Goal: Transaction & Acquisition: Book appointment/travel/reservation

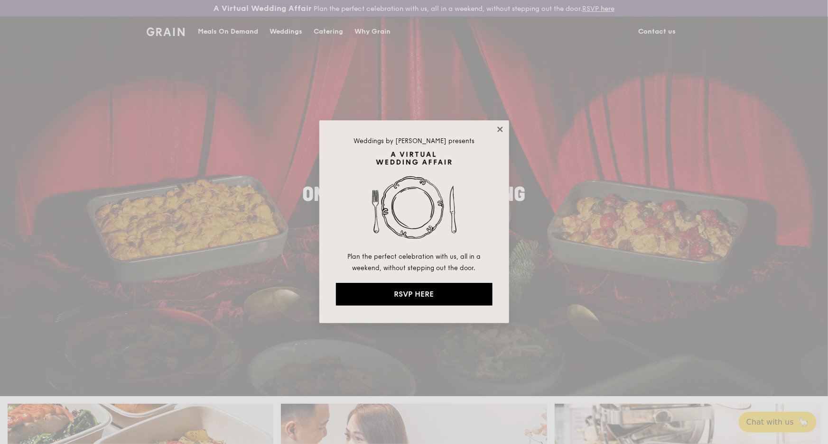
click at [496, 129] on icon at bounding box center [500, 129] width 9 height 9
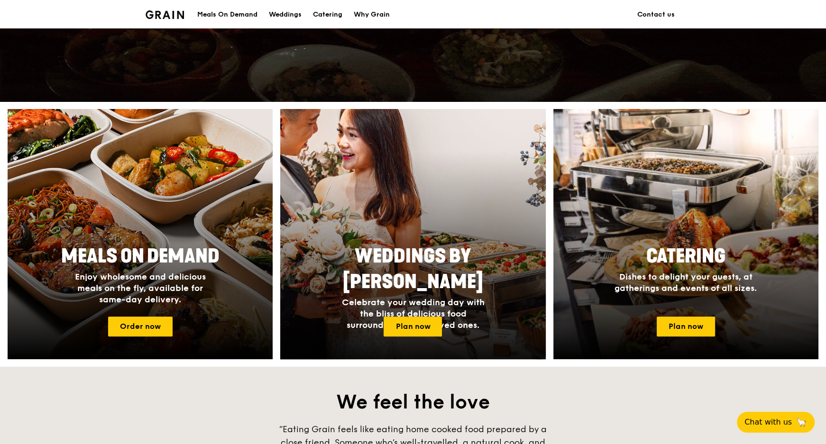
scroll to position [302, 0]
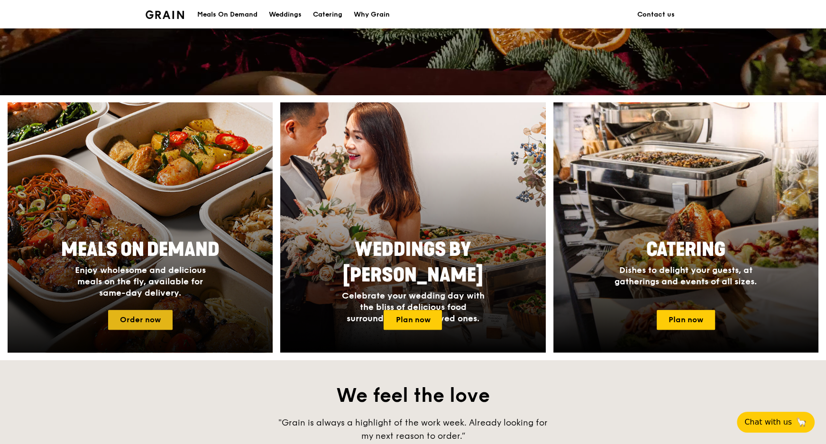
click at [156, 323] on link "Order now" at bounding box center [140, 320] width 65 height 20
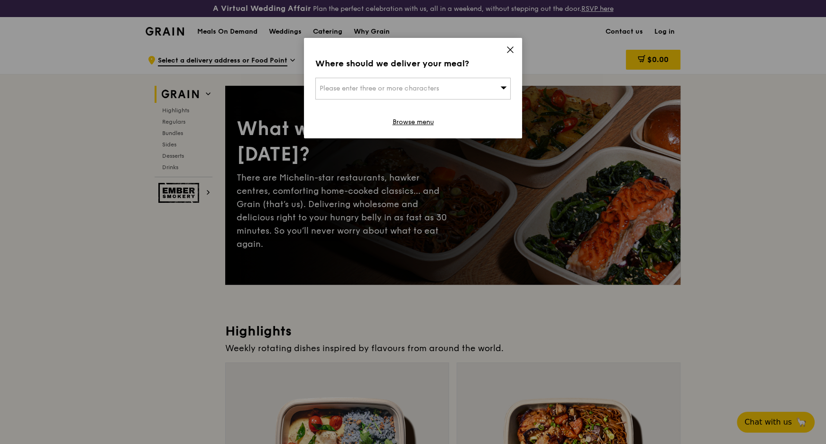
click at [449, 81] on div "Please enter three or more characters" at bounding box center [412, 89] width 195 height 22
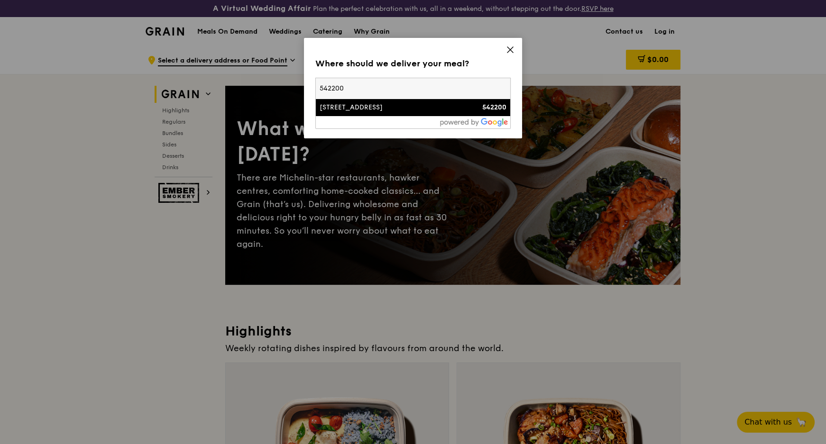
type input "542200"
click at [359, 110] on div "[STREET_ADDRESS]" at bounding box center [390, 107] width 140 height 9
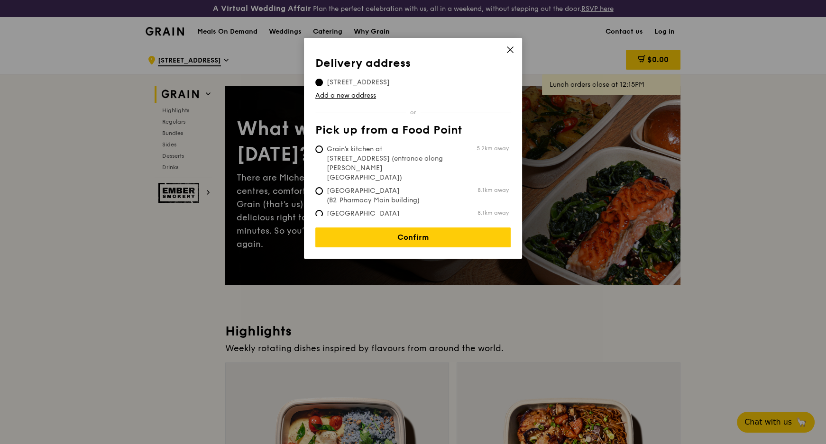
scroll to position [86, 0]
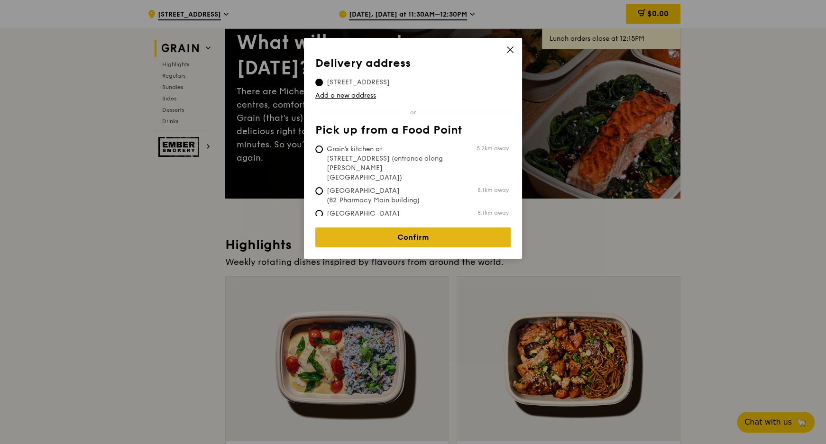
click at [426, 231] on link "Confirm" at bounding box center [412, 238] width 195 height 20
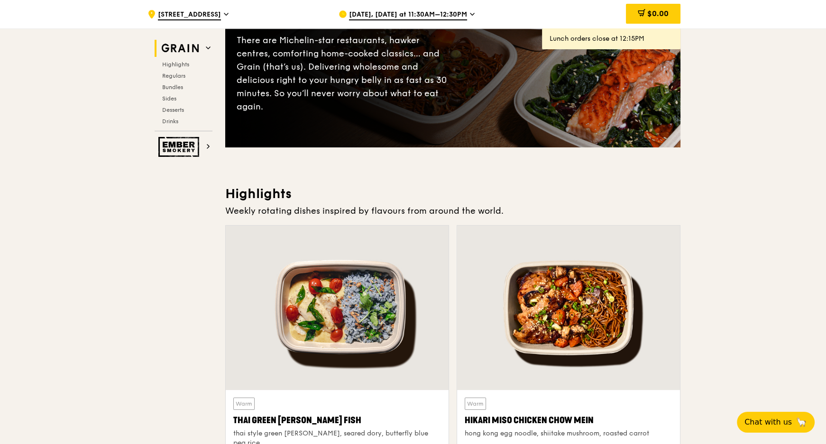
scroll to position [215, 0]
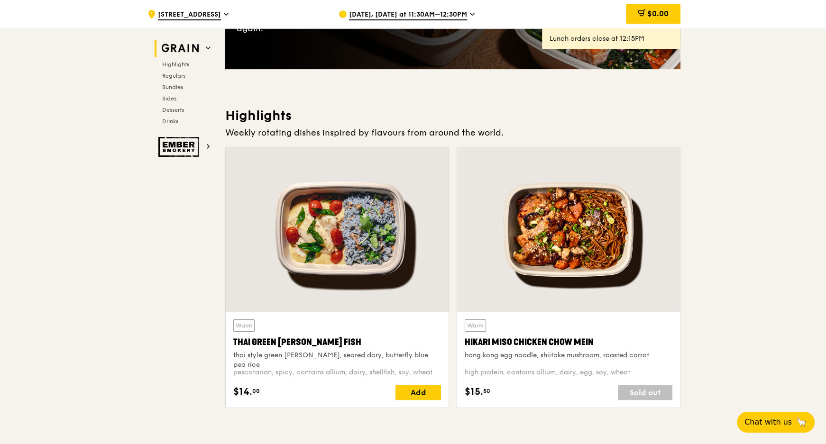
click at [421, 18] on span "[DATE], [DATE] at 11:30AM–12:30PM" at bounding box center [408, 15] width 118 height 10
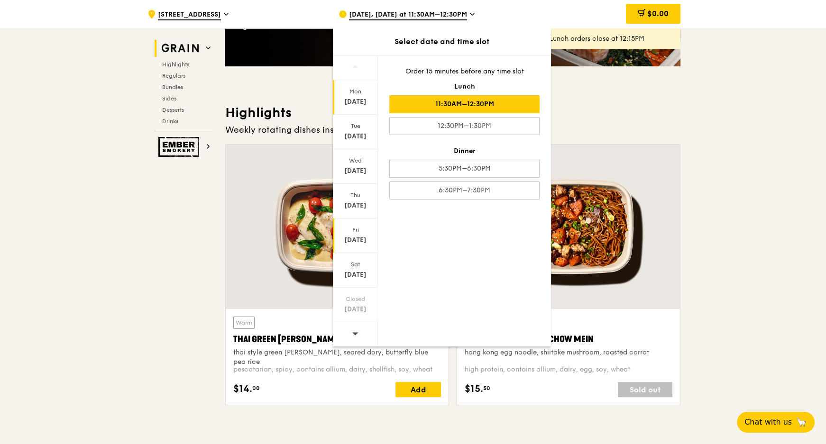
scroll to position [431, 0]
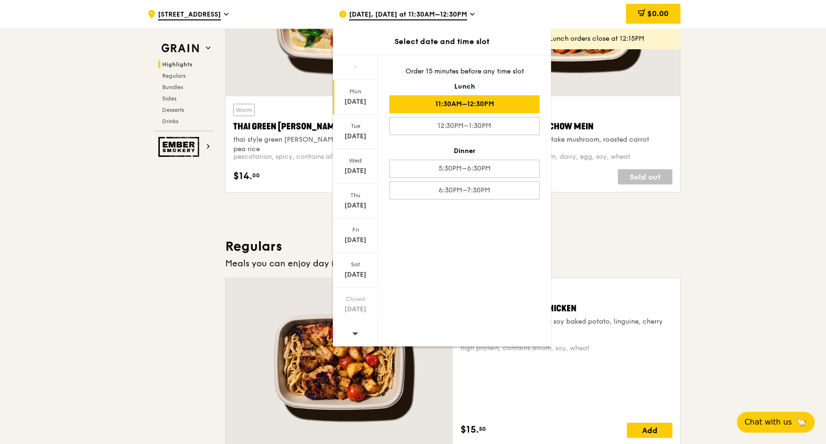
click at [355, 331] on icon at bounding box center [355, 333] width 7 height 7
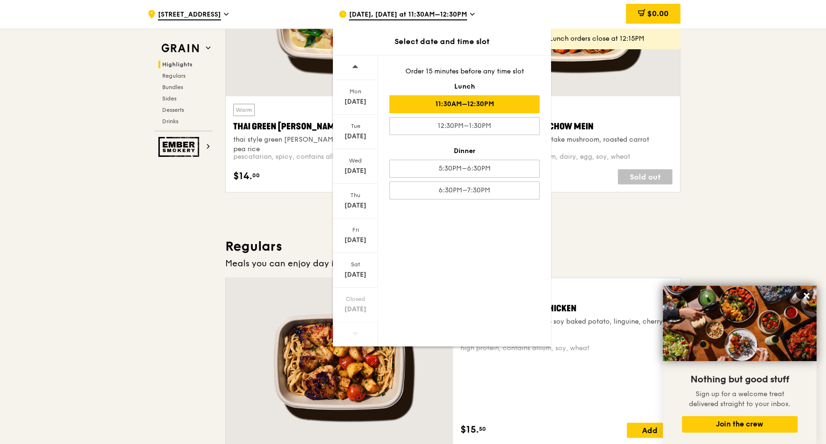
click at [356, 331] on icon at bounding box center [355, 333] width 7 height 7
drag, startPoint x: 356, startPoint y: 332, endPoint x: 367, endPoint y: 298, distance: 35.8
click at [357, 333] on icon at bounding box center [355, 333] width 7 height 7
click at [357, 271] on div "[DATE]" at bounding box center [355, 274] width 42 height 9
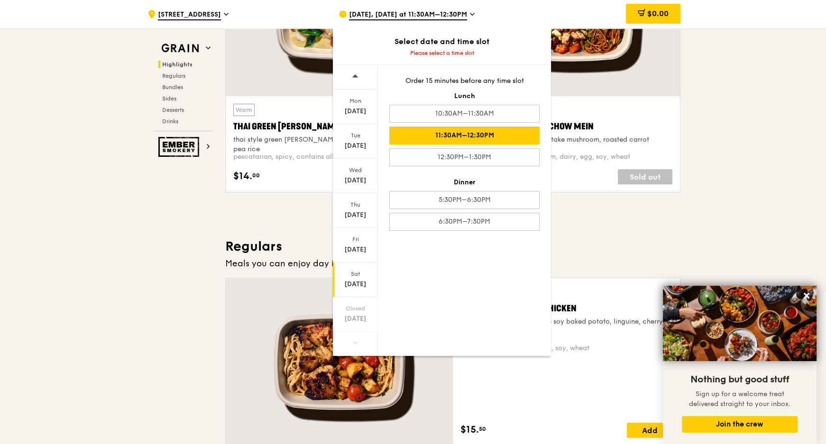
click at [521, 136] on div "11:30AM–12:30PM" at bounding box center [464, 136] width 150 height 18
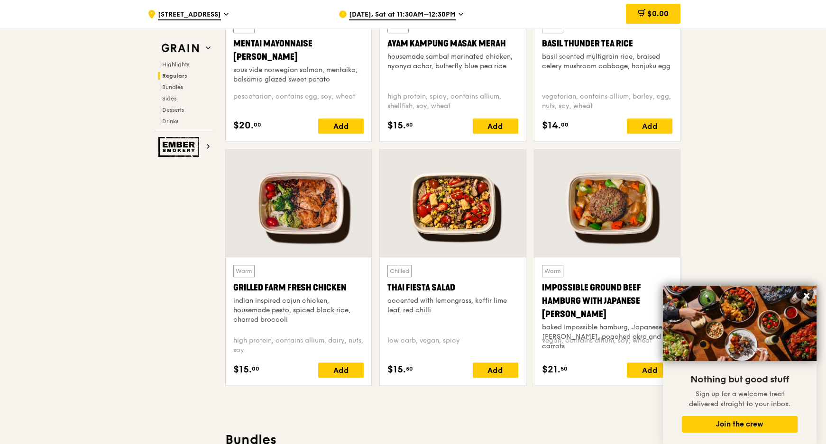
scroll to position [1034, 0]
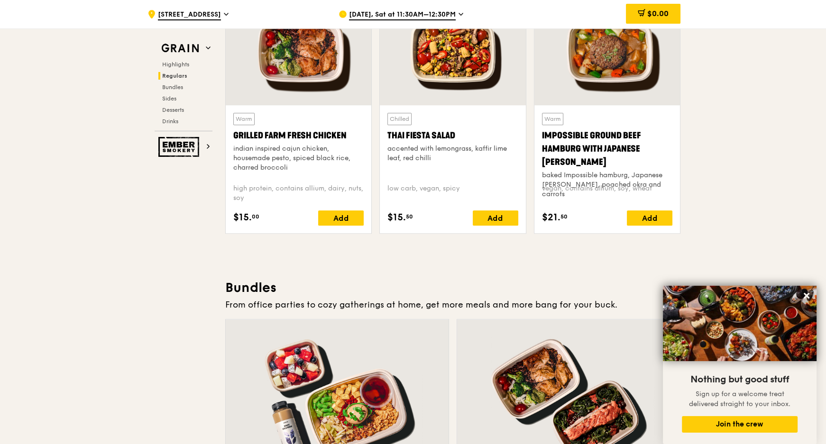
scroll to position [1250, 0]
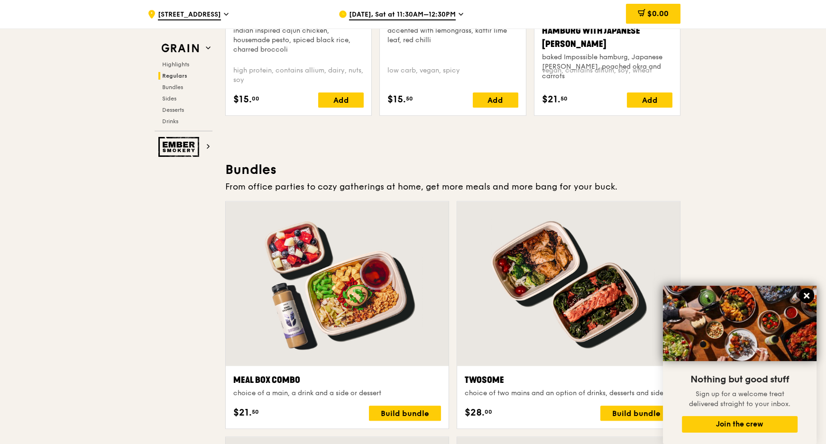
click at [804, 296] on icon at bounding box center [806, 296] width 9 height 9
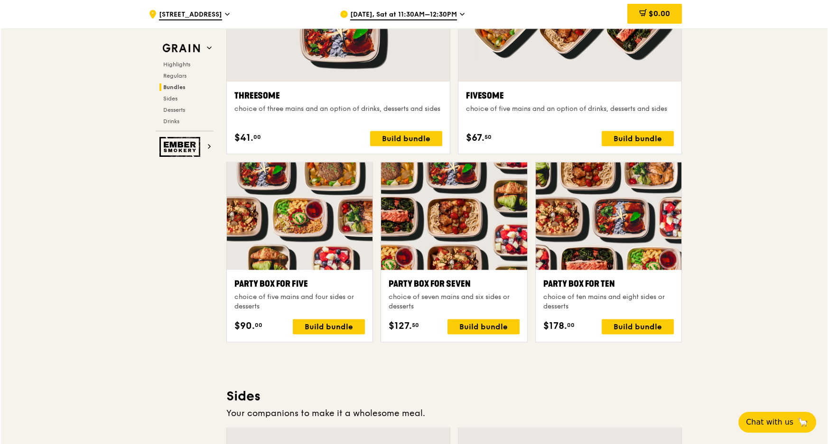
scroll to position [1767, 0]
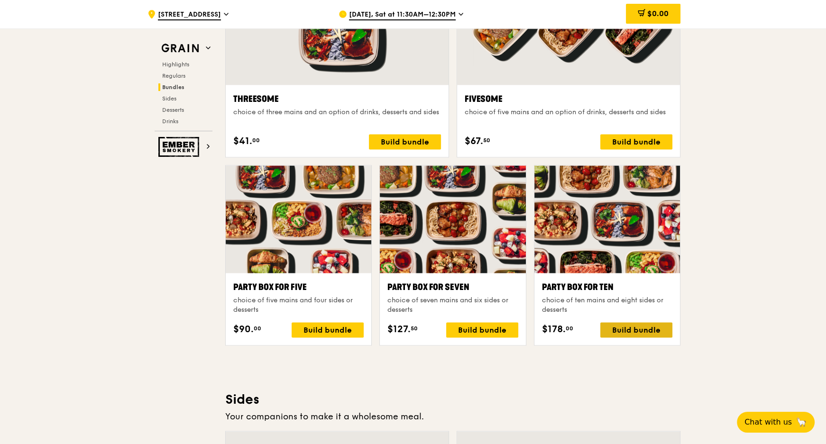
click at [646, 329] on div "Build bundle" at bounding box center [636, 330] width 72 height 15
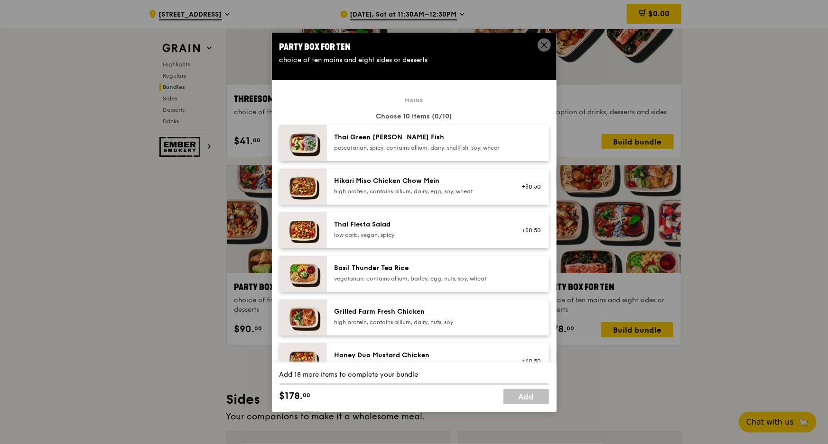
click at [324, 282] on img at bounding box center [302, 274] width 47 height 36
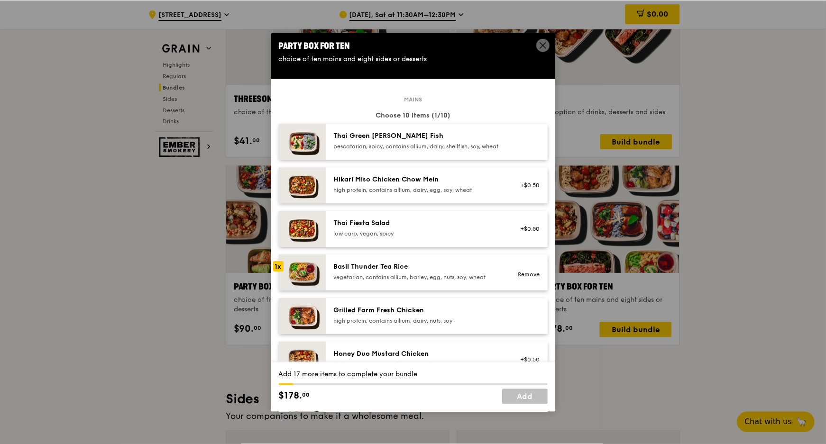
scroll to position [0, 0]
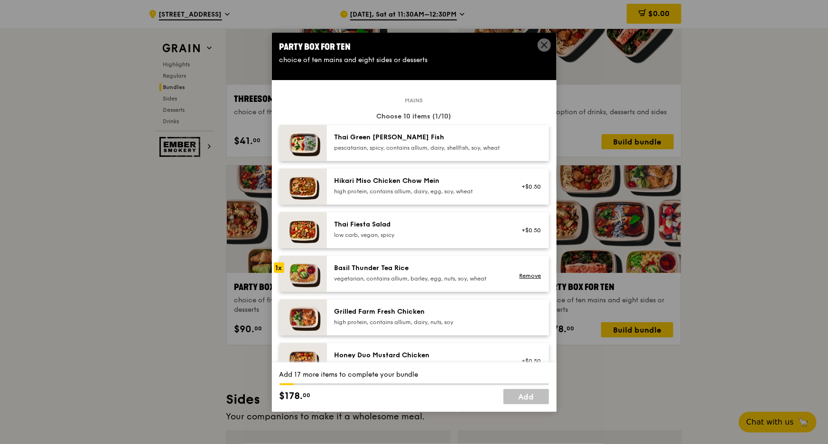
click at [544, 44] on icon at bounding box center [544, 45] width 6 height 6
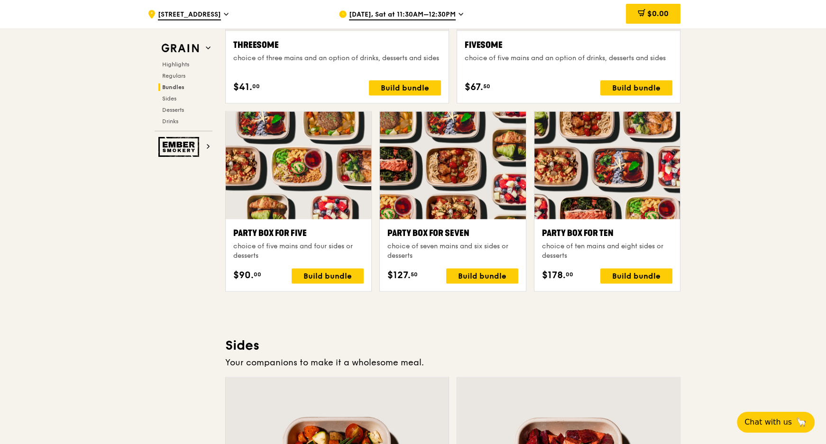
scroll to position [1897, 0]
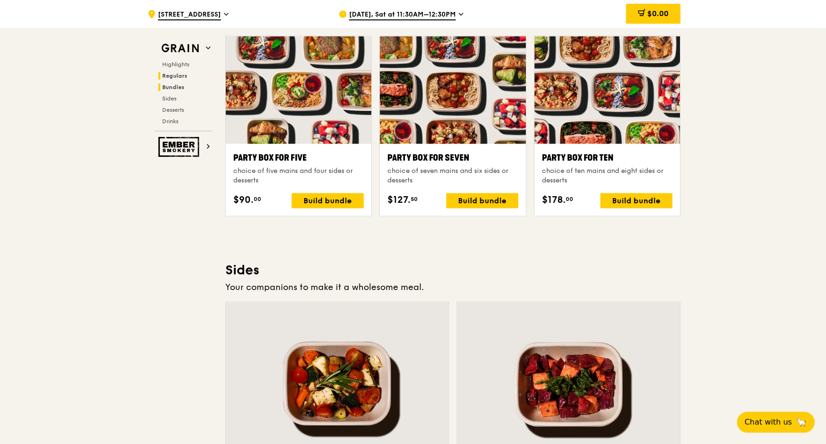
click at [180, 77] on span "Regulars" at bounding box center [174, 76] width 25 height 7
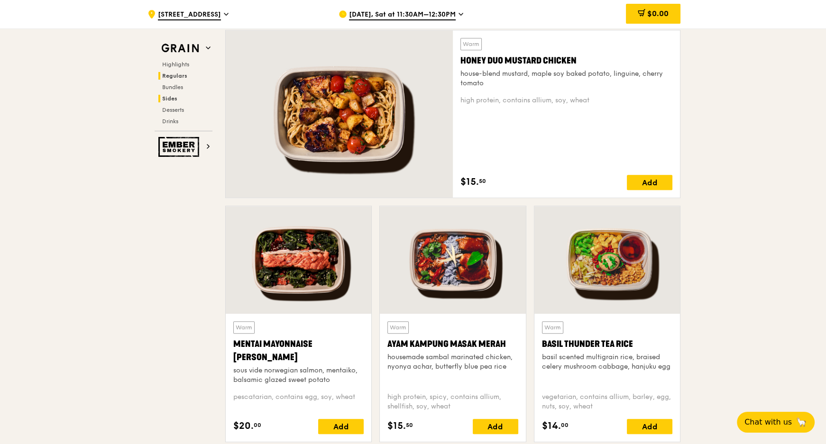
scroll to position [674, 0]
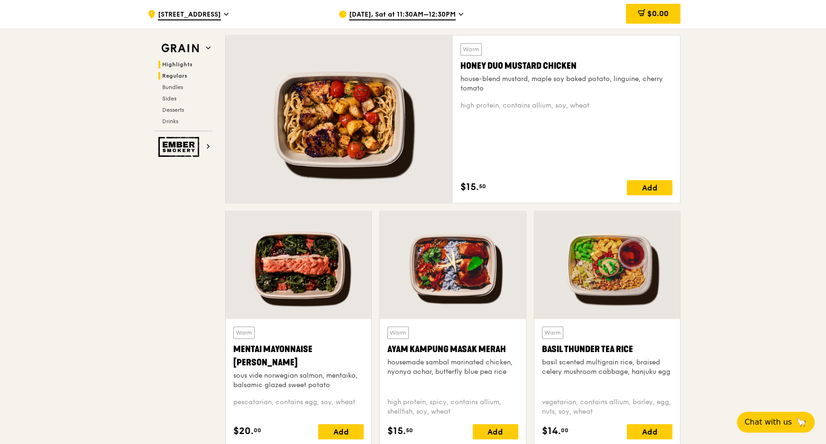
click at [180, 62] on span "Highlights" at bounding box center [177, 64] width 30 height 7
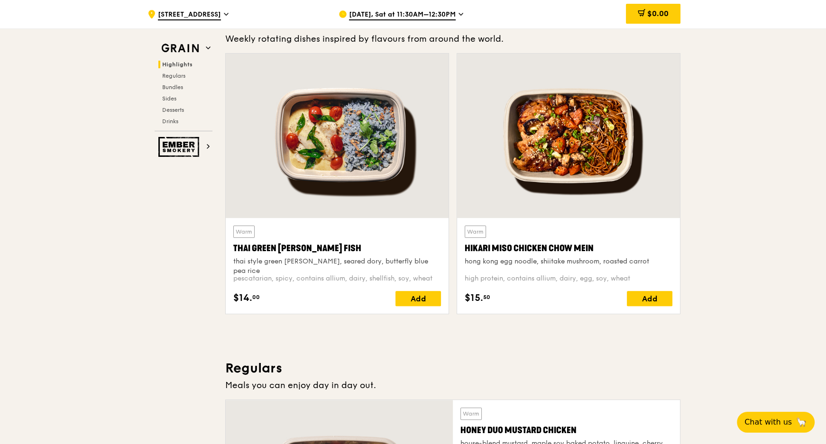
scroll to position [285, 0]
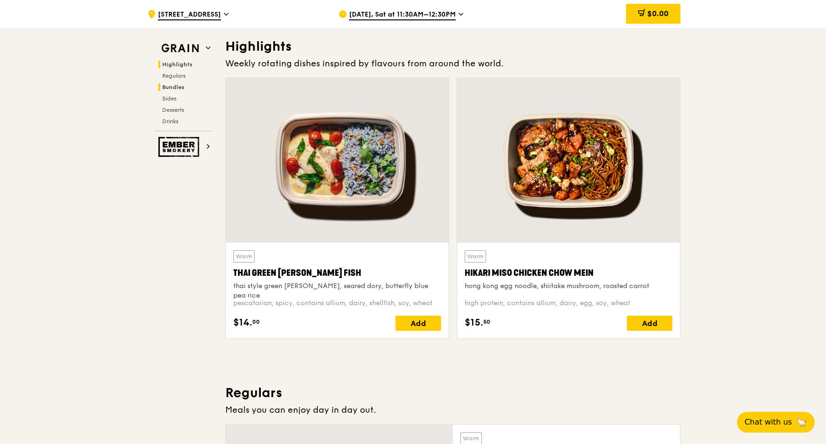
click at [177, 86] on span "Bundles" at bounding box center [173, 87] width 22 height 7
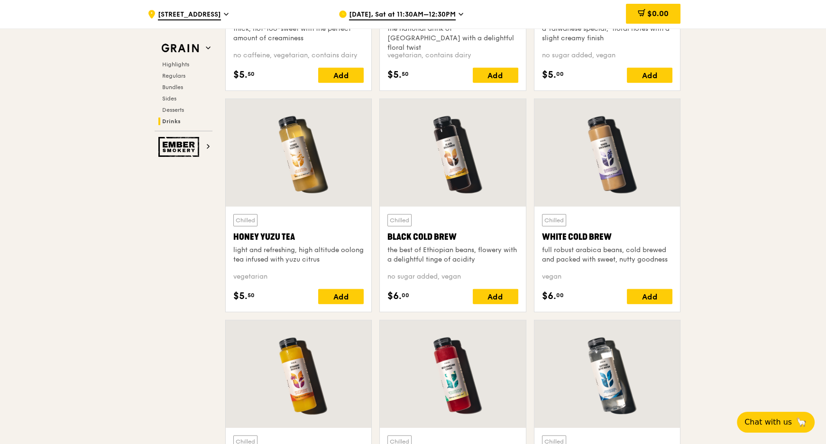
scroll to position [3314, 0]
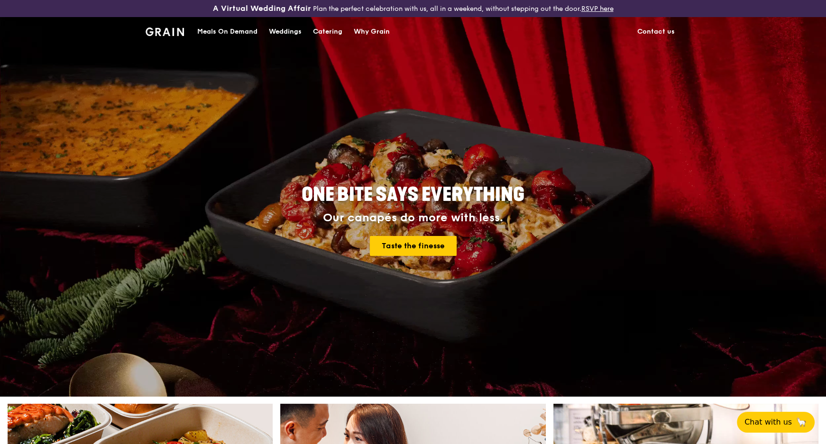
click at [333, 29] on div "Catering" at bounding box center [327, 32] width 29 height 28
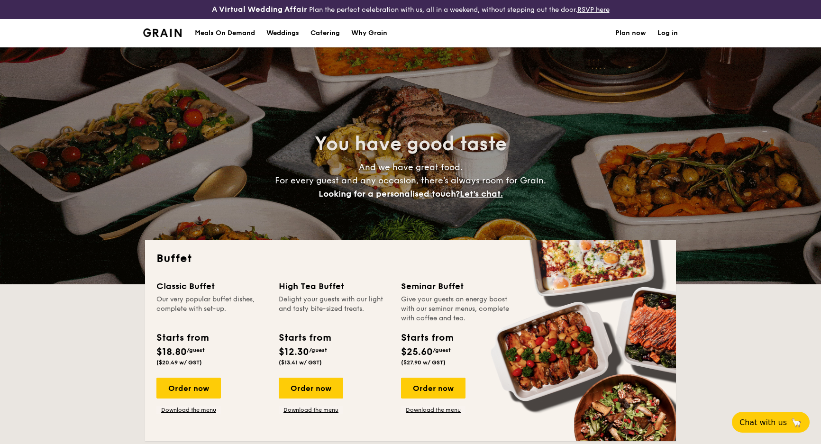
select select
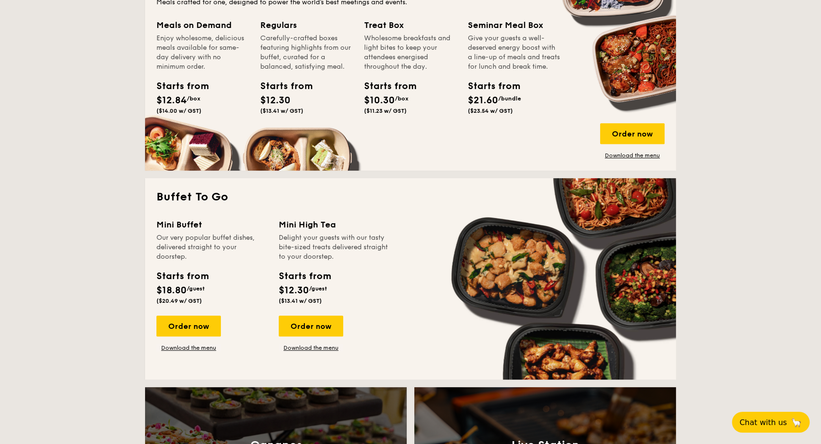
scroll to position [517, 0]
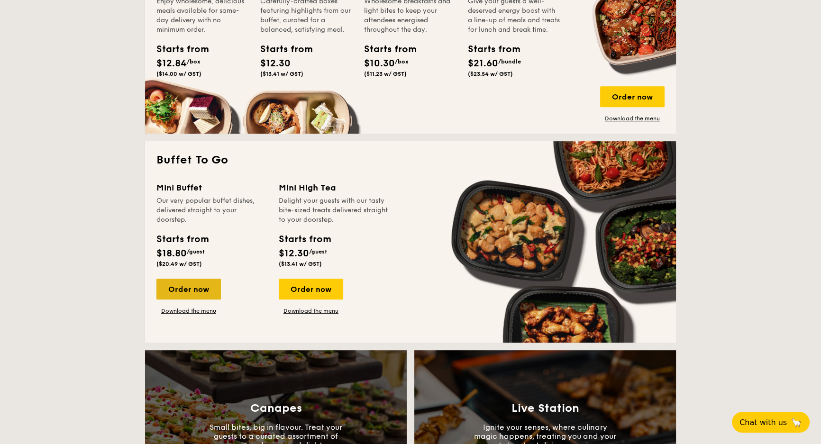
click at [194, 288] on div "Order now" at bounding box center [189, 289] width 65 height 21
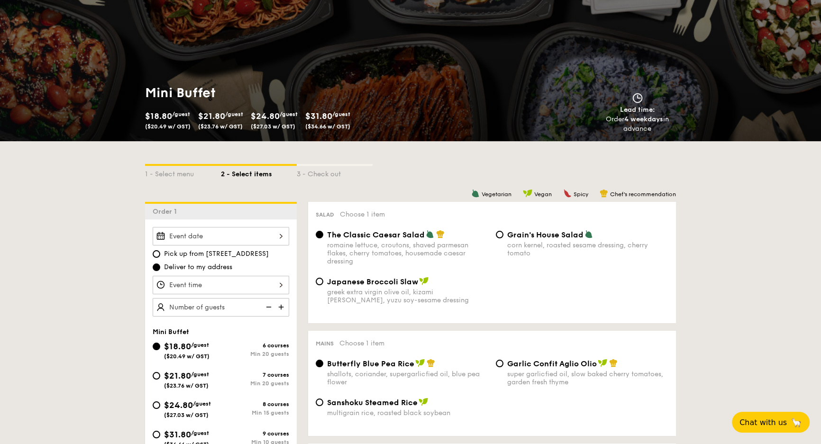
scroll to position [86, 0]
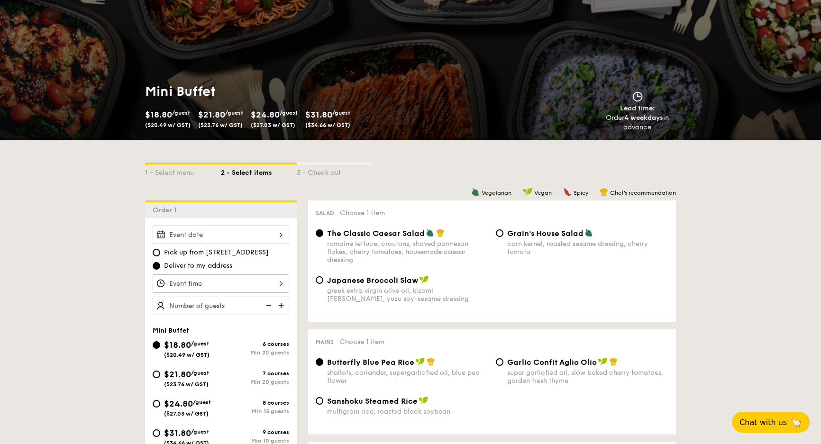
click at [244, 235] on div at bounding box center [221, 235] width 137 height 18
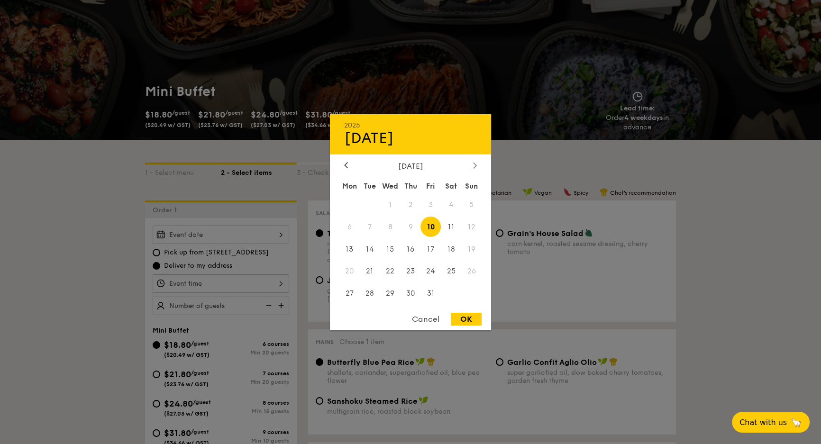
click at [475, 166] on icon at bounding box center [475, 165] width 4 height 6
click at [451, 227] on span "13" at bounding box center [451, 227] width 20 height 20
click at [467, 321] on div "OK" at bounding box center [466, 319] width 31 height 13
type input "Dec 13, 2025"
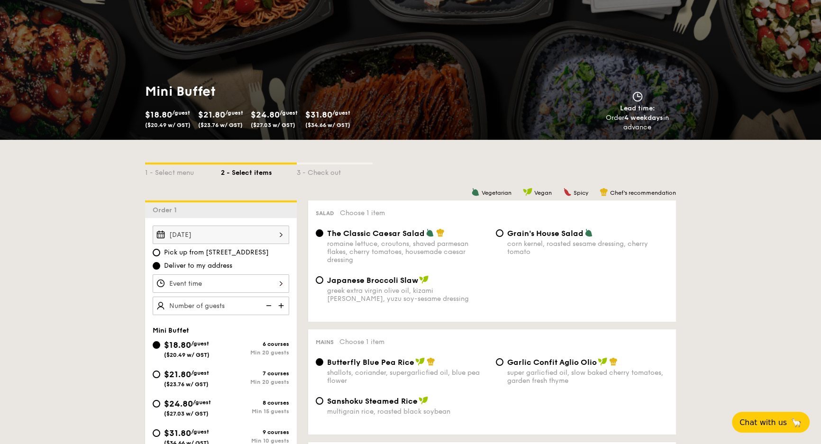
click at [267, 285] on div at bounding box center [221, 284] width 137 height 18
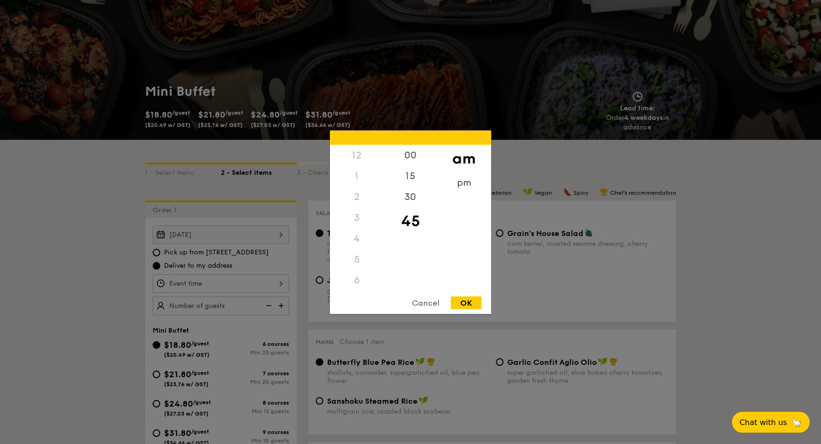
scroll to position [110, 0]
click at [474, 304] on div "OK" at bounding box center [466, 302] width 31 height 13
type input "11:45AM"
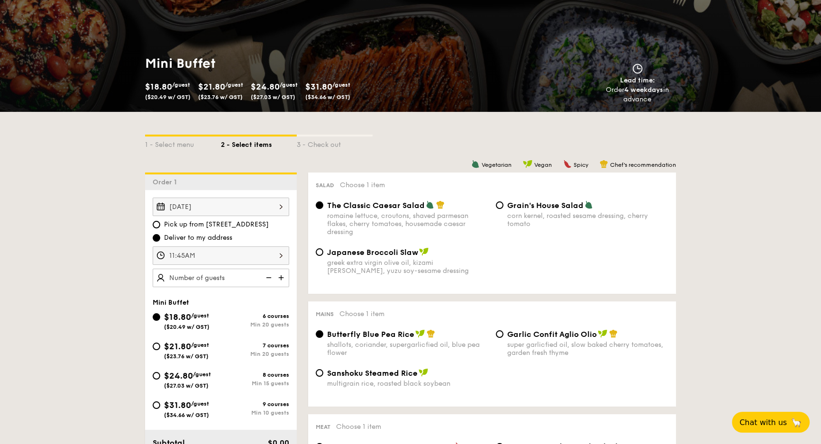
scroll to position [129, 0]
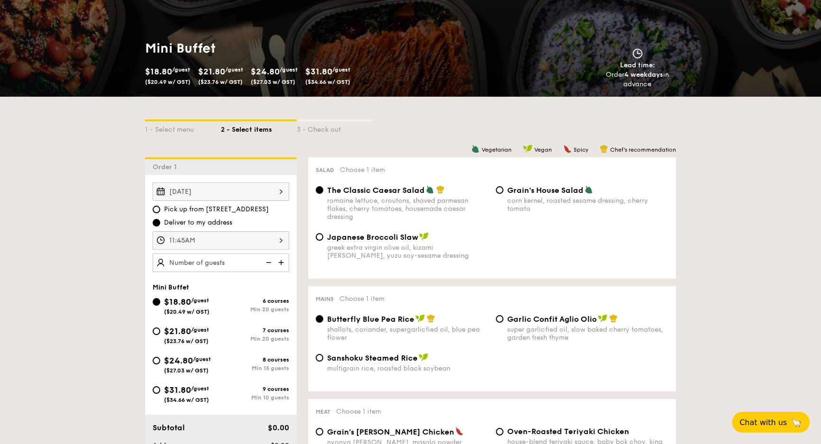
click at [268, 261] on img at bounding box center [268, 263] width 14 height 18
click at [282, 261] on img at bounding box center [282, 263] width 14 height 18
click at [268, 262] on img at bounding box center [268, 263] width 14 height 18
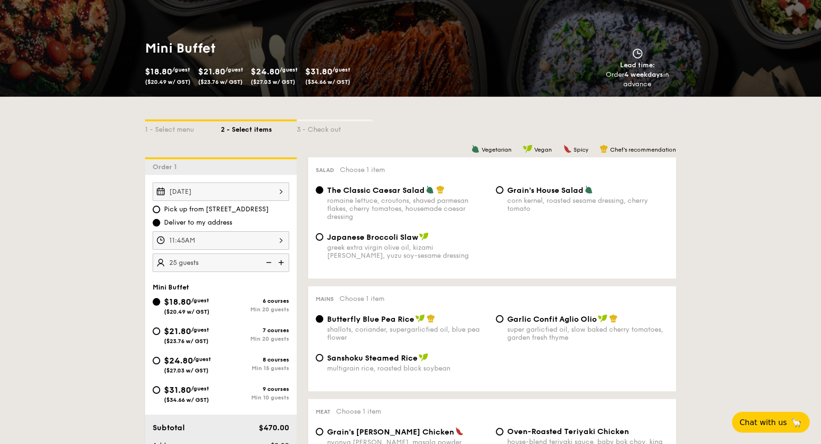
type input "20 guests"
click at [268, 262] on img at bounding box center [268, 263] width 14 height 18
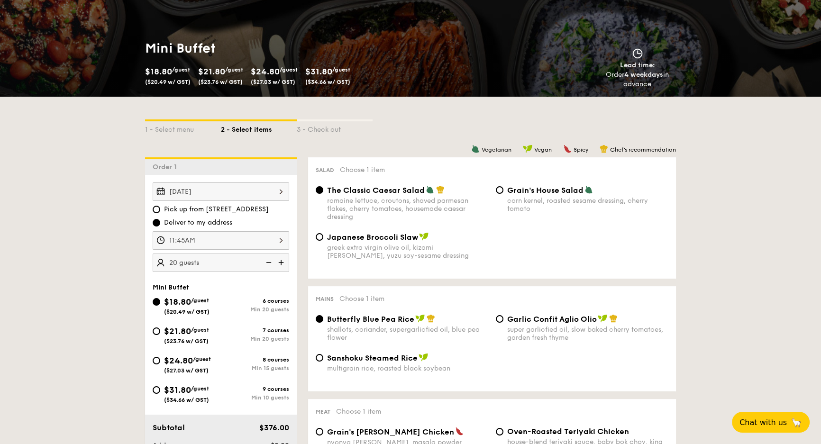
click at [268, 262] on img at bounding box center [268, 263] width 14 height 18
click at [501, 192] on input "Grain's House Salad corn kernel, roasted sesame dressing, cherry tomato" at bounding box center [500, 190] width 8 height 8
radio input "true"
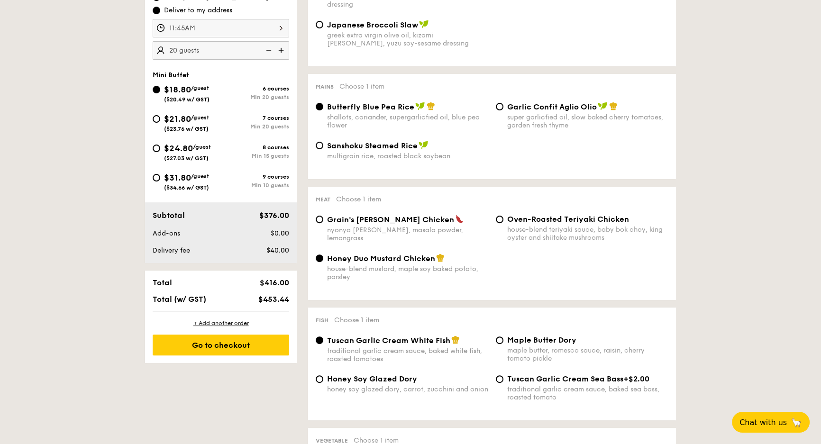
scroll to position [345, 0]
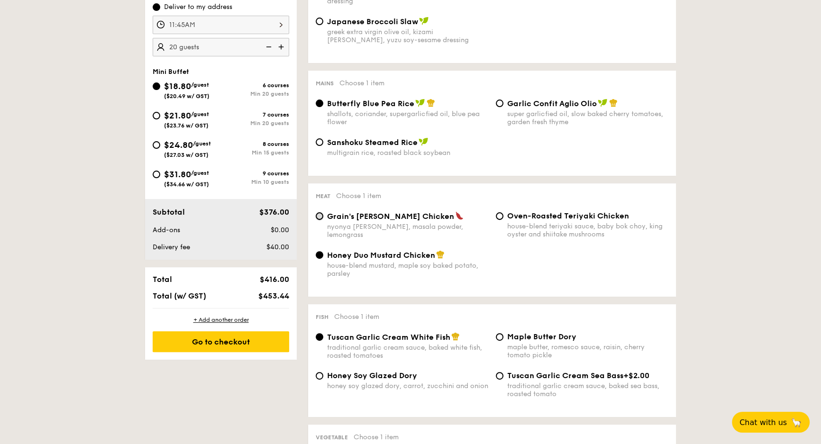
click at [318, 218] on input "Grain's Curry Chicken nyonya curry, masala powder, lemongrass" at bounding box center [320, 216] width 8 height 8
radio input "true"
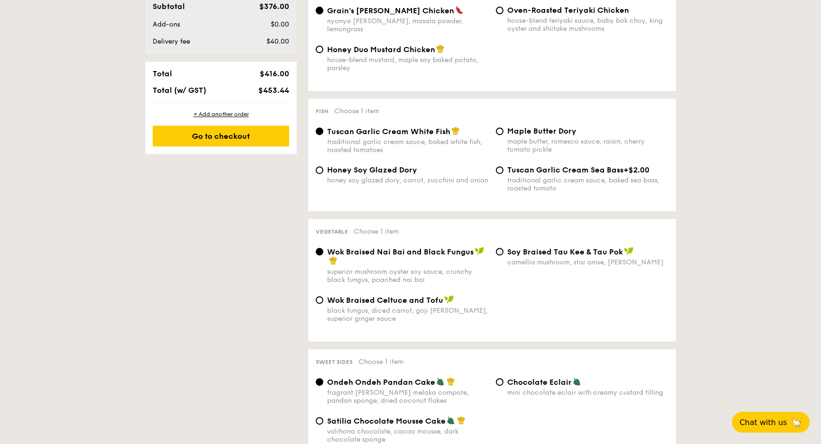
scroll to position [560, 0]
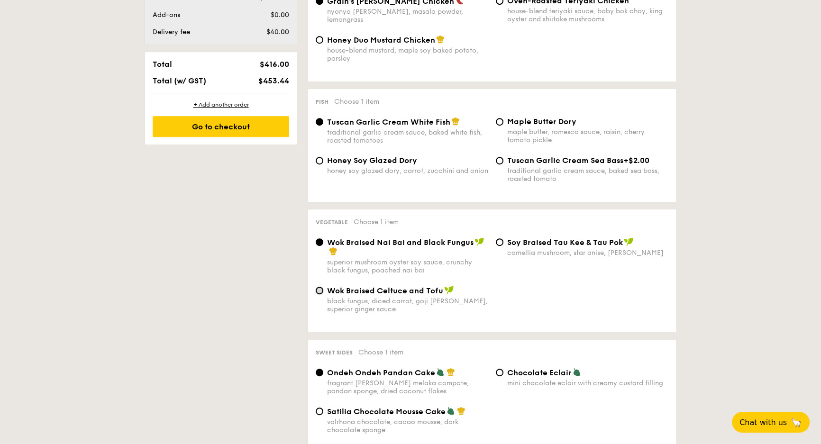
click at [323, 292] on input "Wok Braised Celtuce and Tofu black fungus, diced carrot, goji berry, superior g…" at bounding box center [320, 291] width 8 height 8
radio input "true"
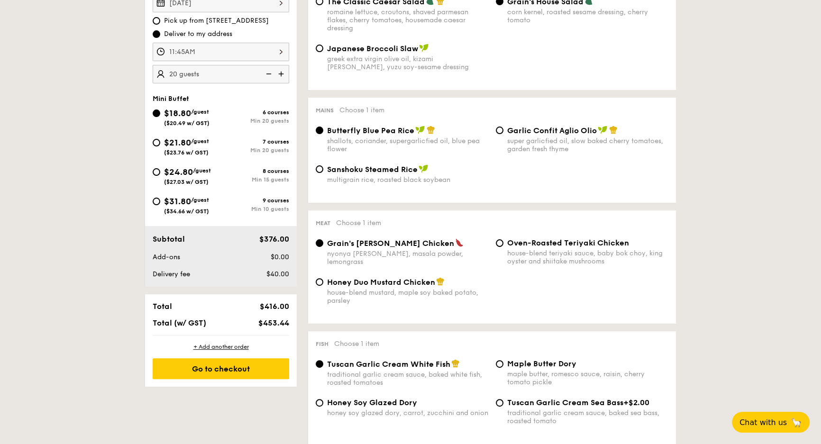
scroll to position [129, 0]
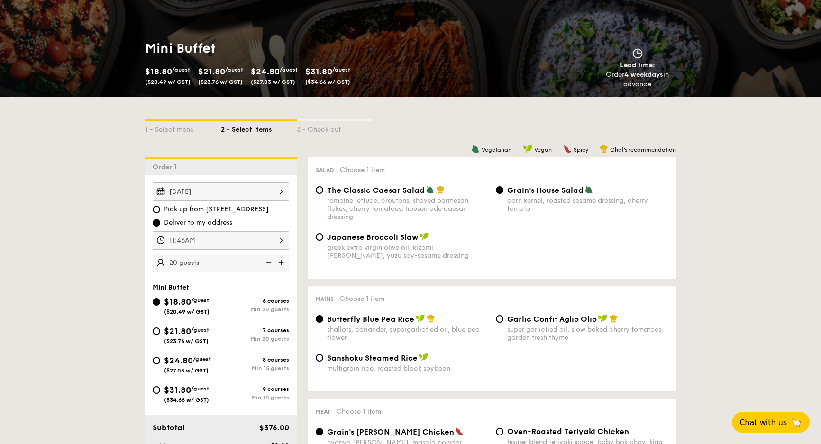
click at [269, 259] on img at bounding box center [268, 263] width 14 height 18
click at [267, 260] on img at bounding box center [268, 263] width 14 height 18
